Goal: Task Accomplishment & Management: Manage account settings

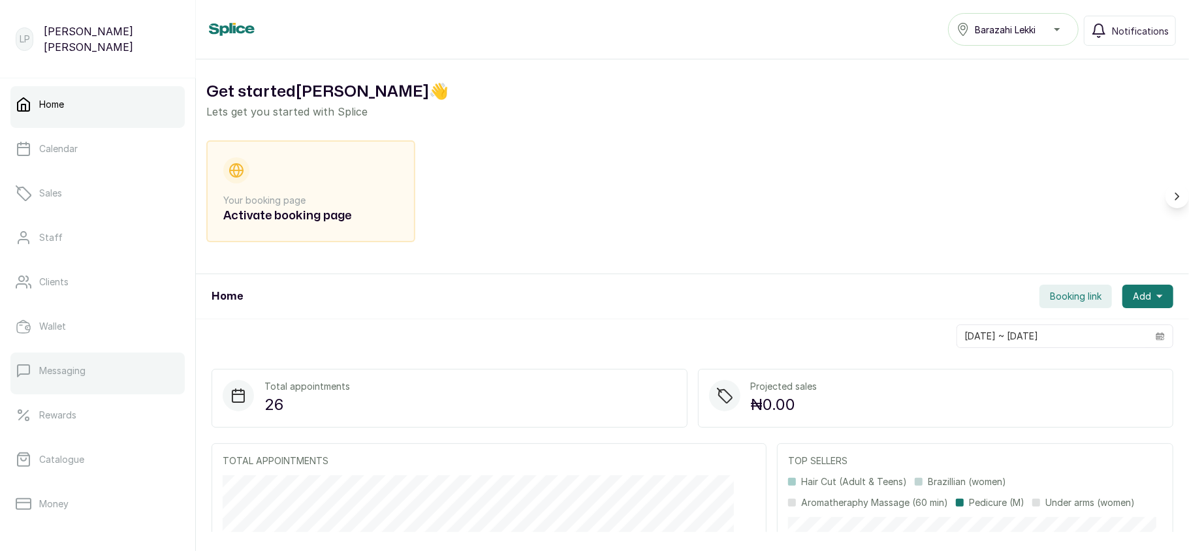
scroll to position [189, 0]
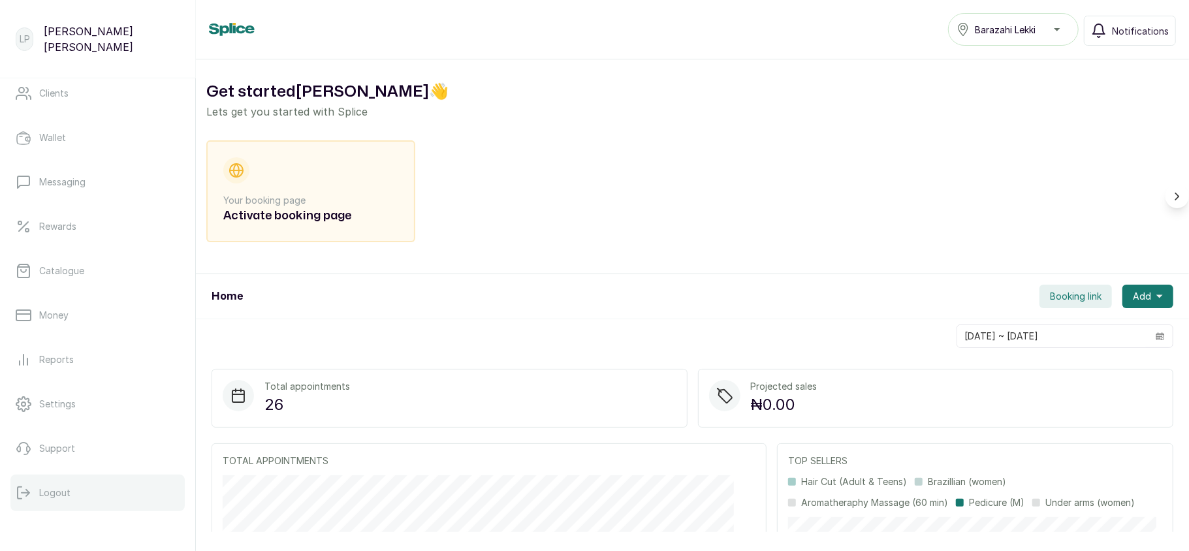
click at [57, 484] on button "Logout" at bounding box center [97, 493] width 174 height 37
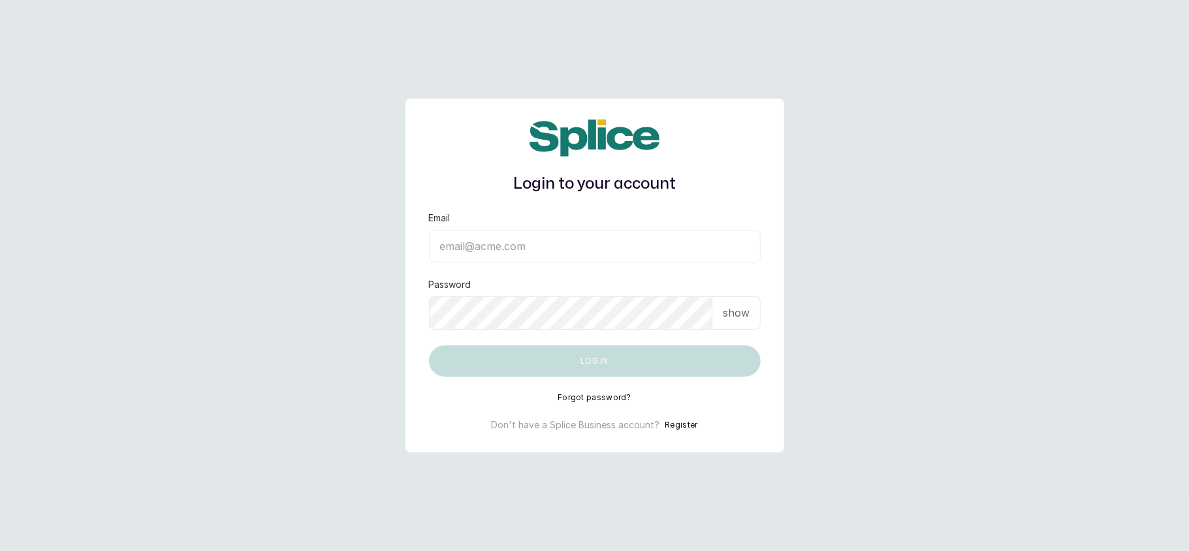
click at [517, 252] on input "Email" at bounding box center [595, 246] width 332 height 33
type input "layo@withsplice.com"
click at [735, 301] on div "show" at bounding box center [736, 312] width 48 height 33
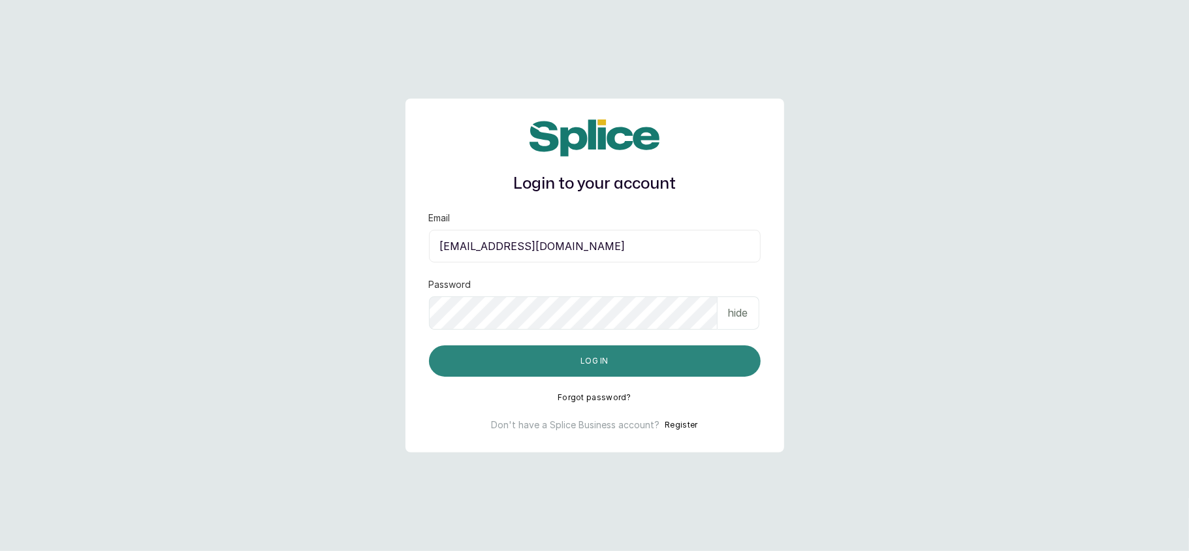
click at [632, 353] on button "Log in" at bounding box center [595, 360] width 332 height 31
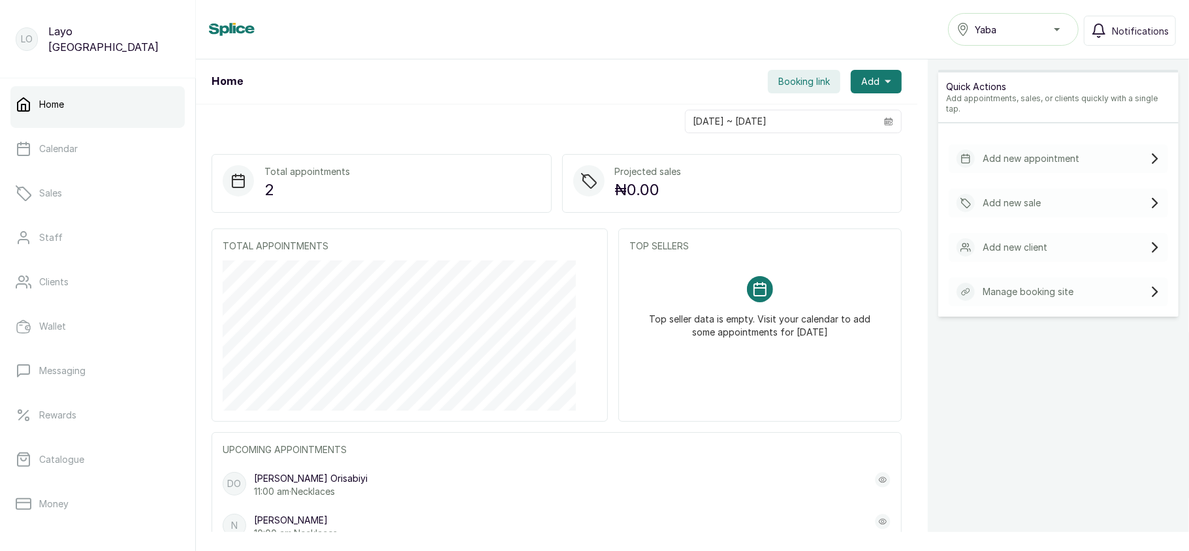
click at [983, 33] on span "Yaba" at bounding box center [986, 30] width 22 height 14
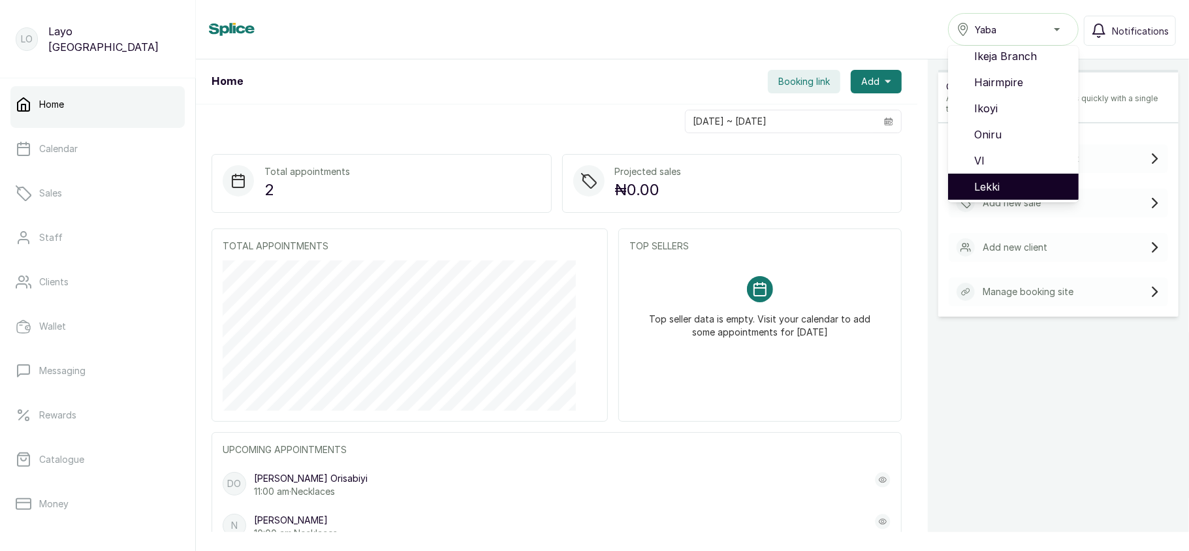
click at [996, 183] on span "Lekki" at bounding box center [1021, 187] width 94 height 16
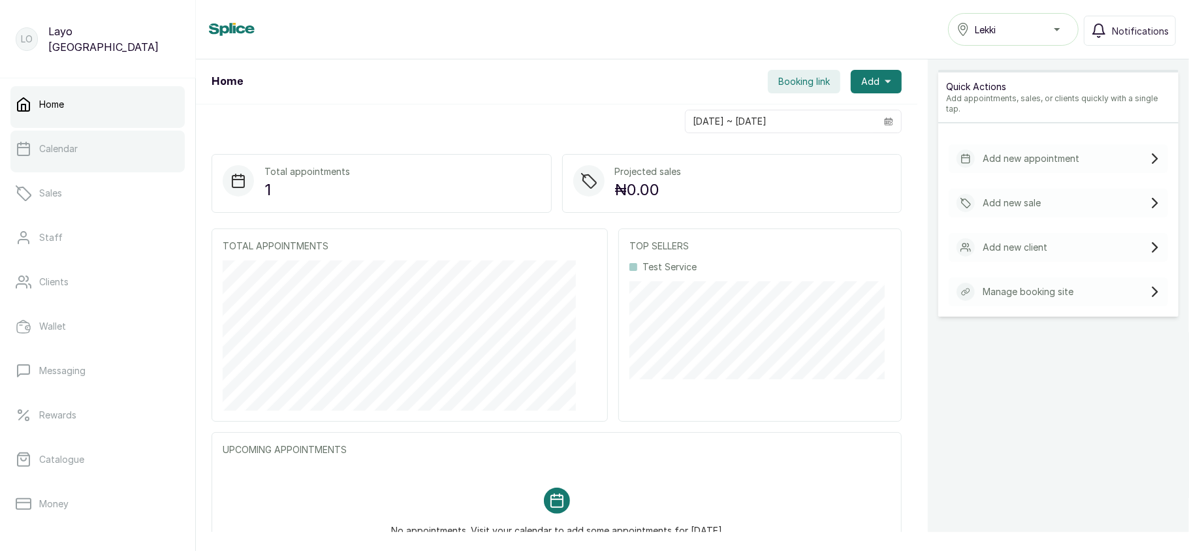
click at [84, 150] on link "Calendar" at bounding box center [97, 149] width 174 height 37
